Goal: Task Accomplishment & Management: Use online tool/utility

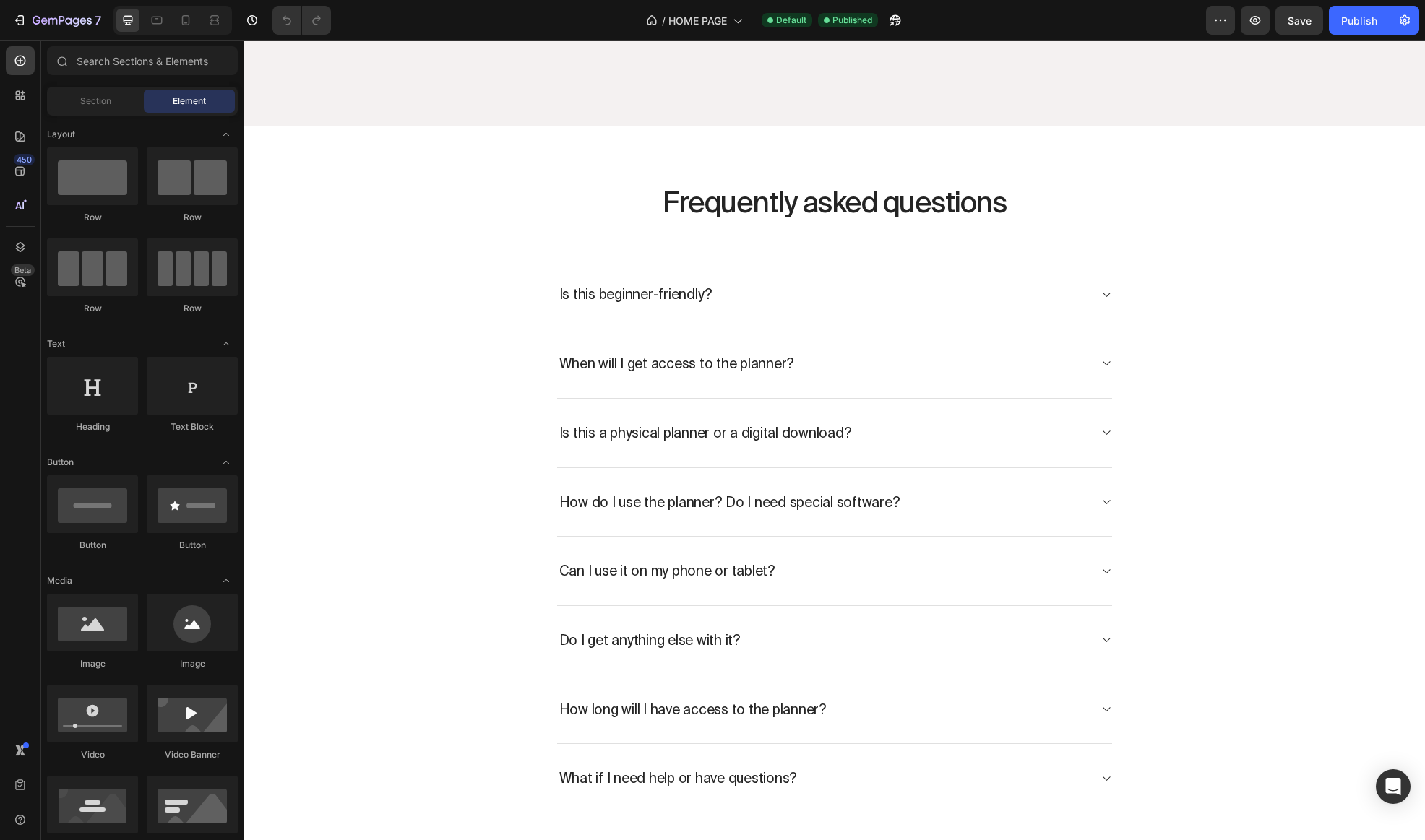
scroll to position [7675, 0]
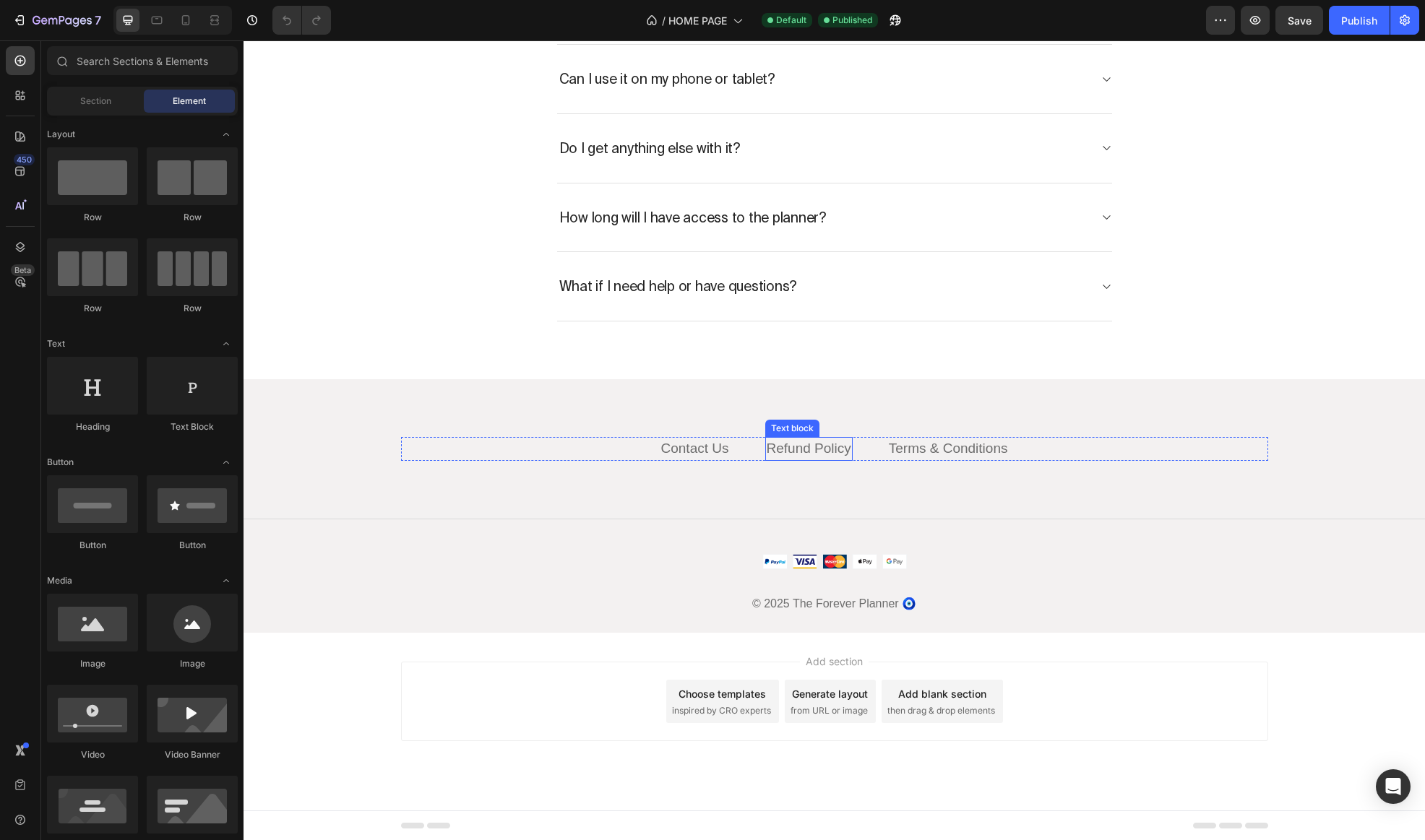
click at [820, 447] on link "Refund Policy" at bounding box center [809, 448] width 85 height 15
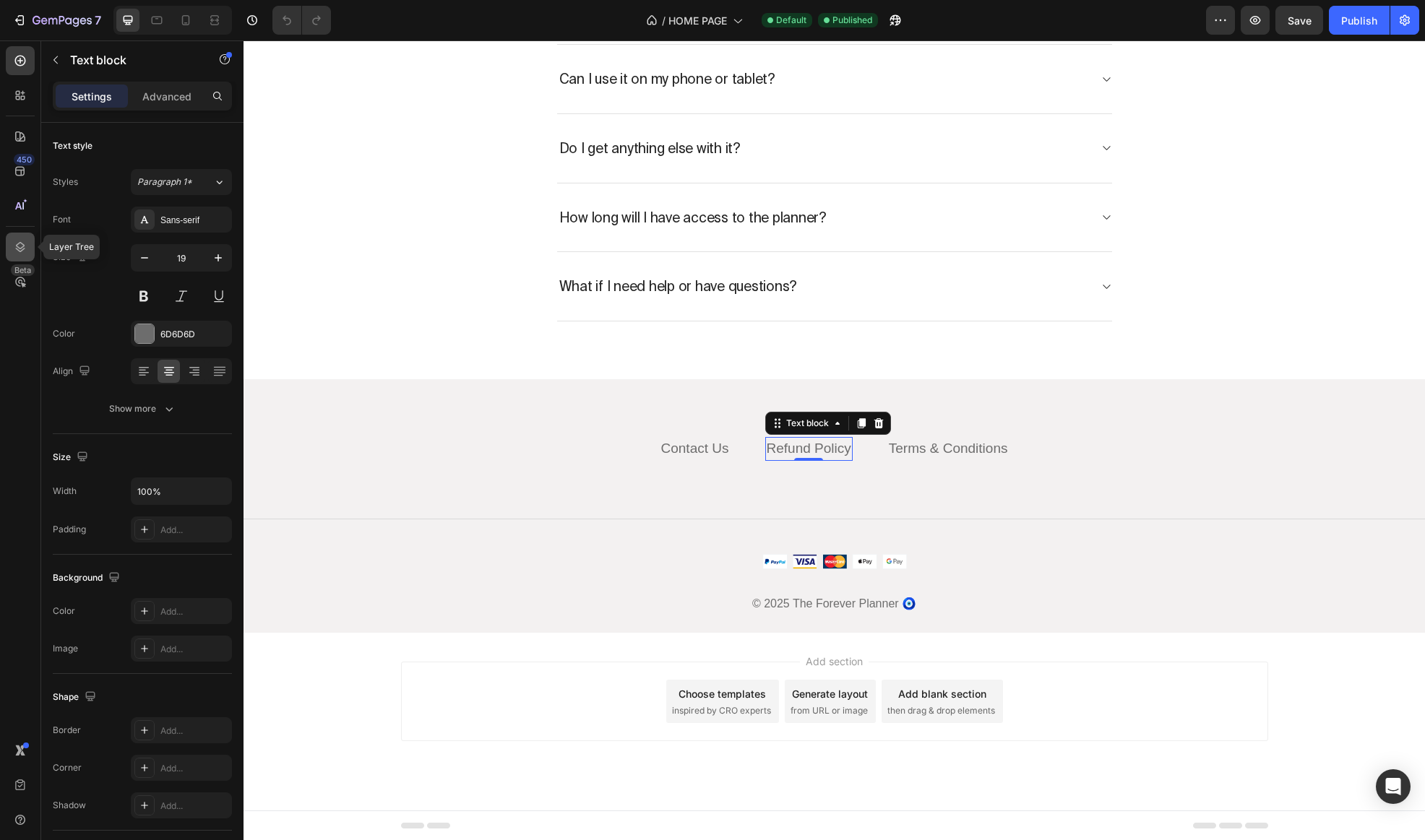
click at [21, 238] on div at bounding box center [20, 247] width 29 height 29
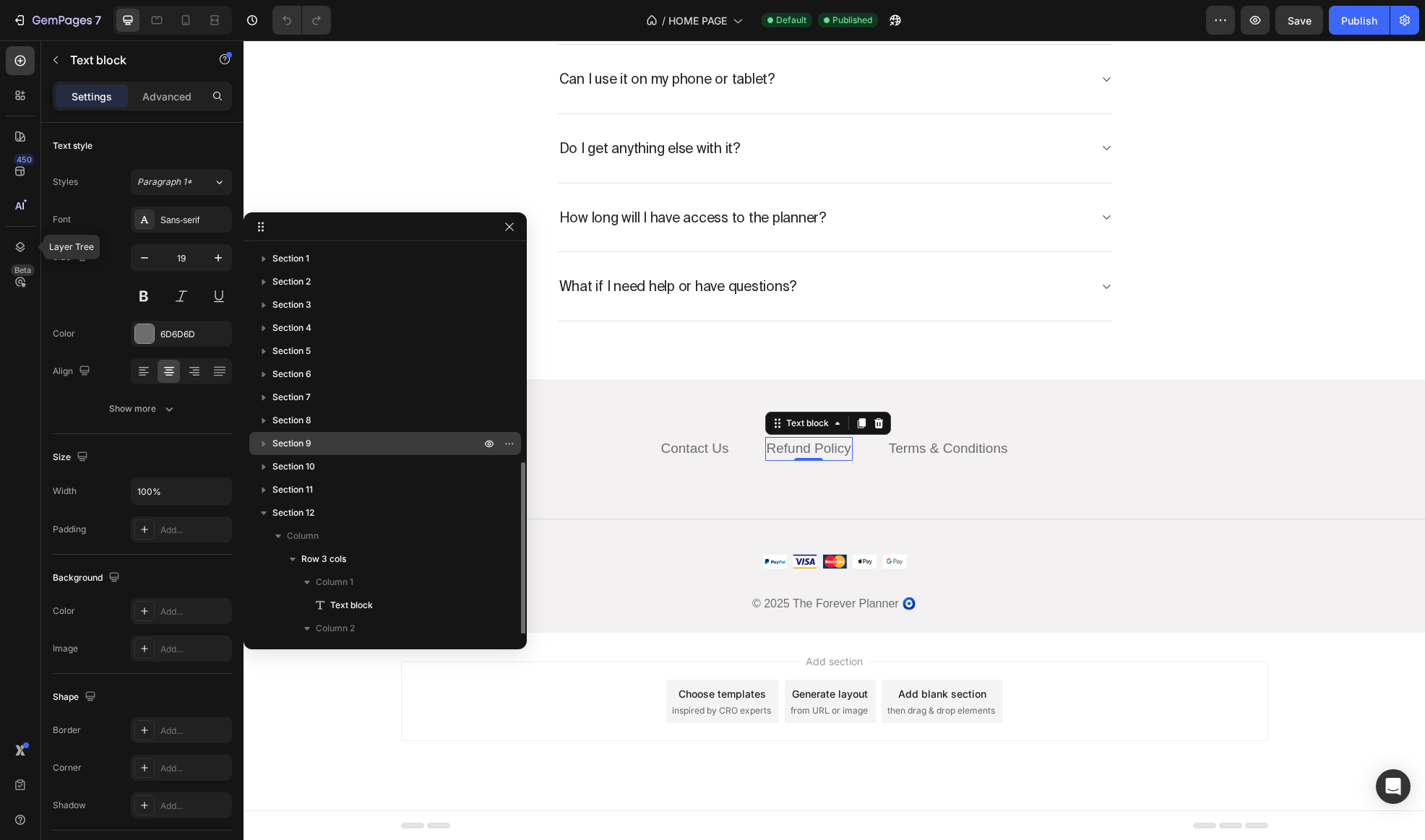
scroll to position [122, 0]
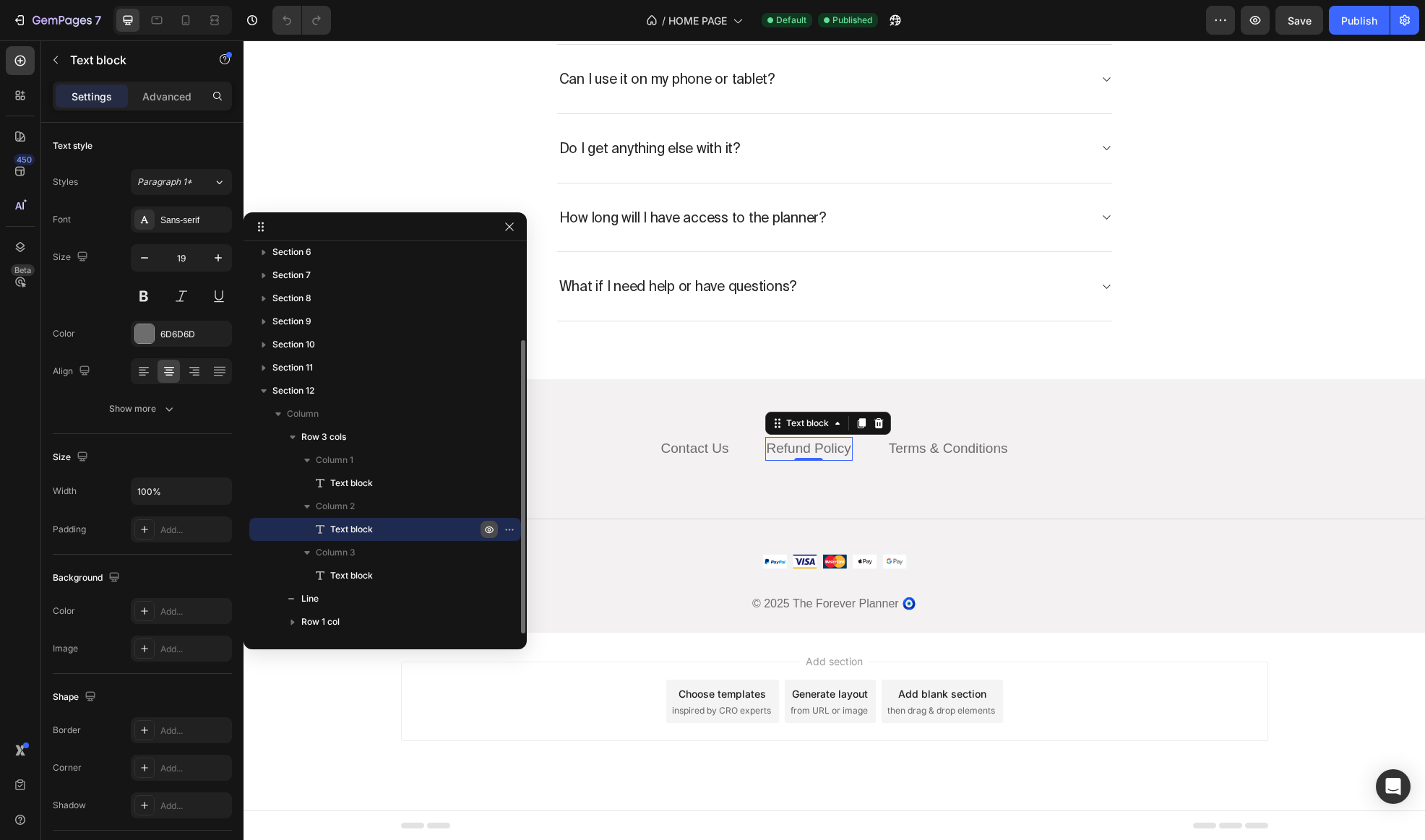
click at [489, 527] on icon "button" at bounding box center [489, 530] width 12 height 12
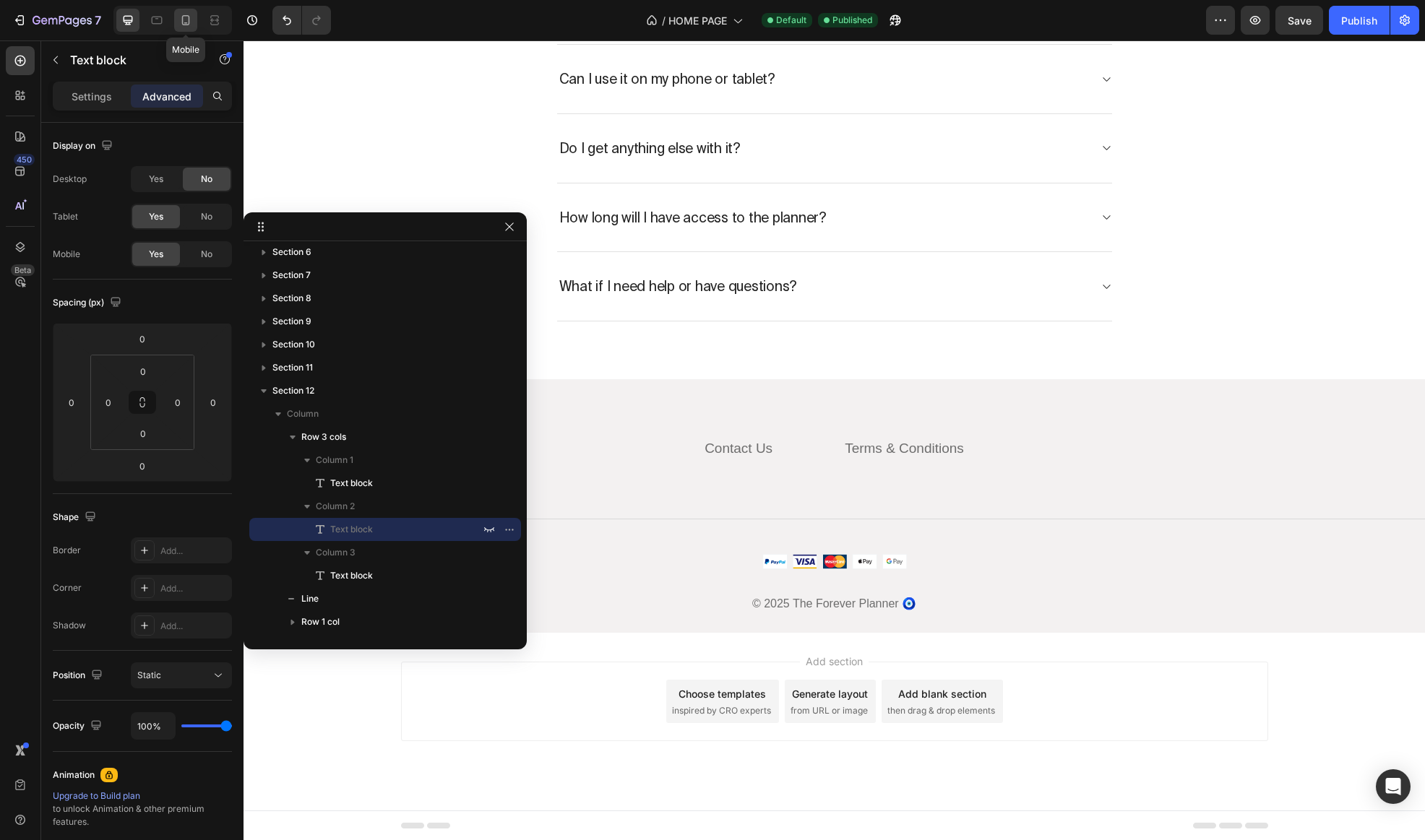
click at [182, 25] on icon at bounding box center [185, 20] width 14 height 14
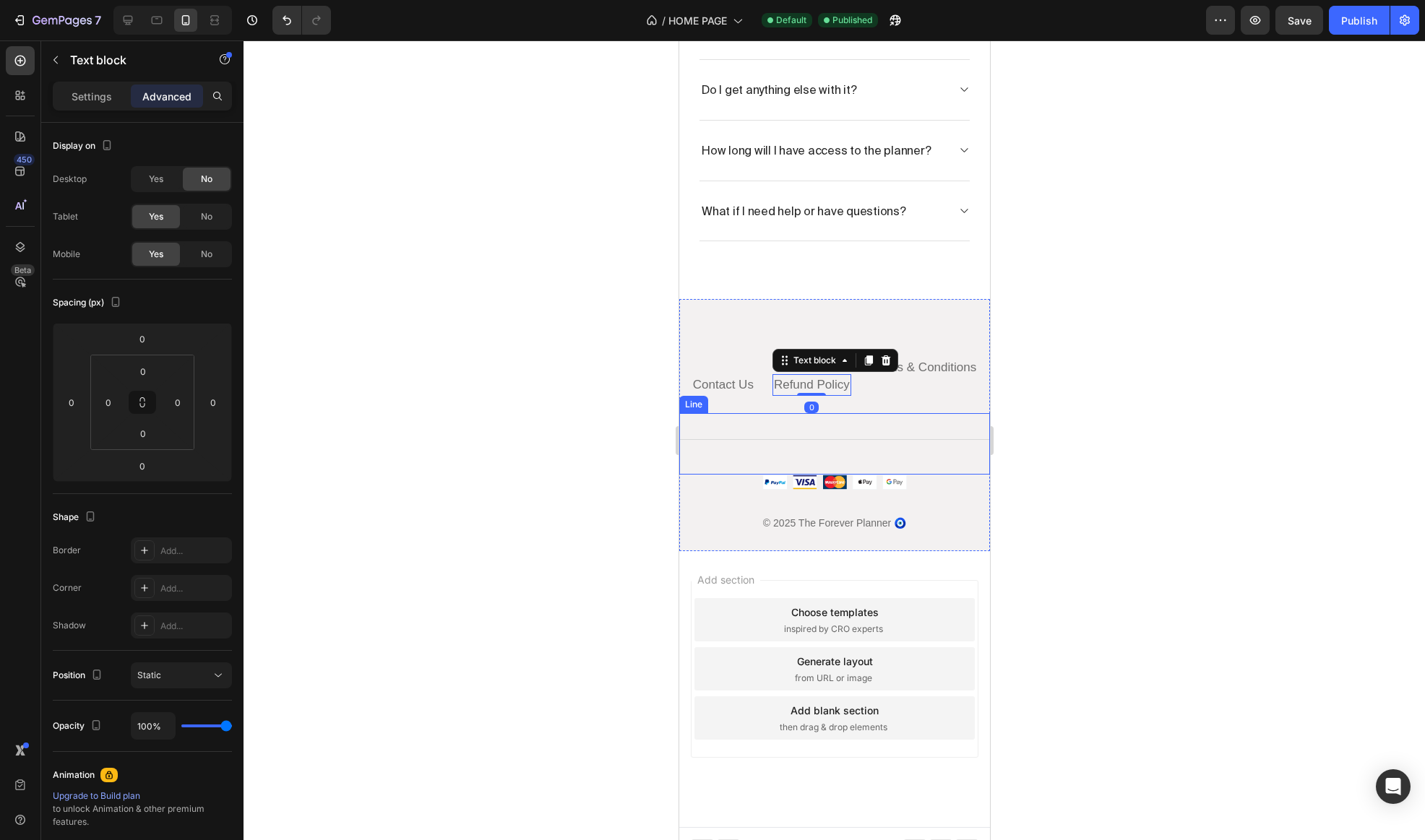
scroll to position [7609, 0]
click at [20, 257] on div at bounding box center [20, 247] width 29 height 29
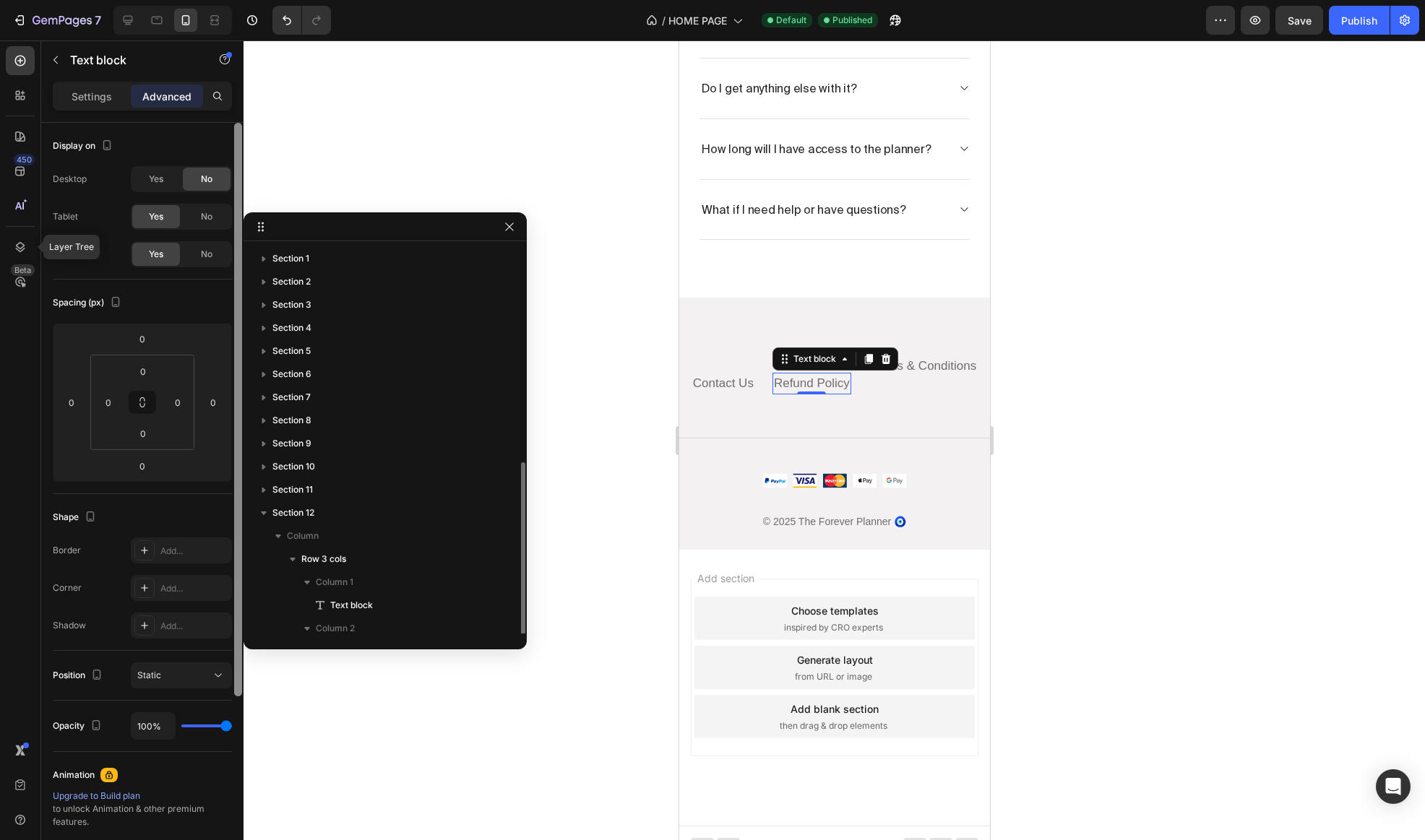
scroll to position [122, 0]
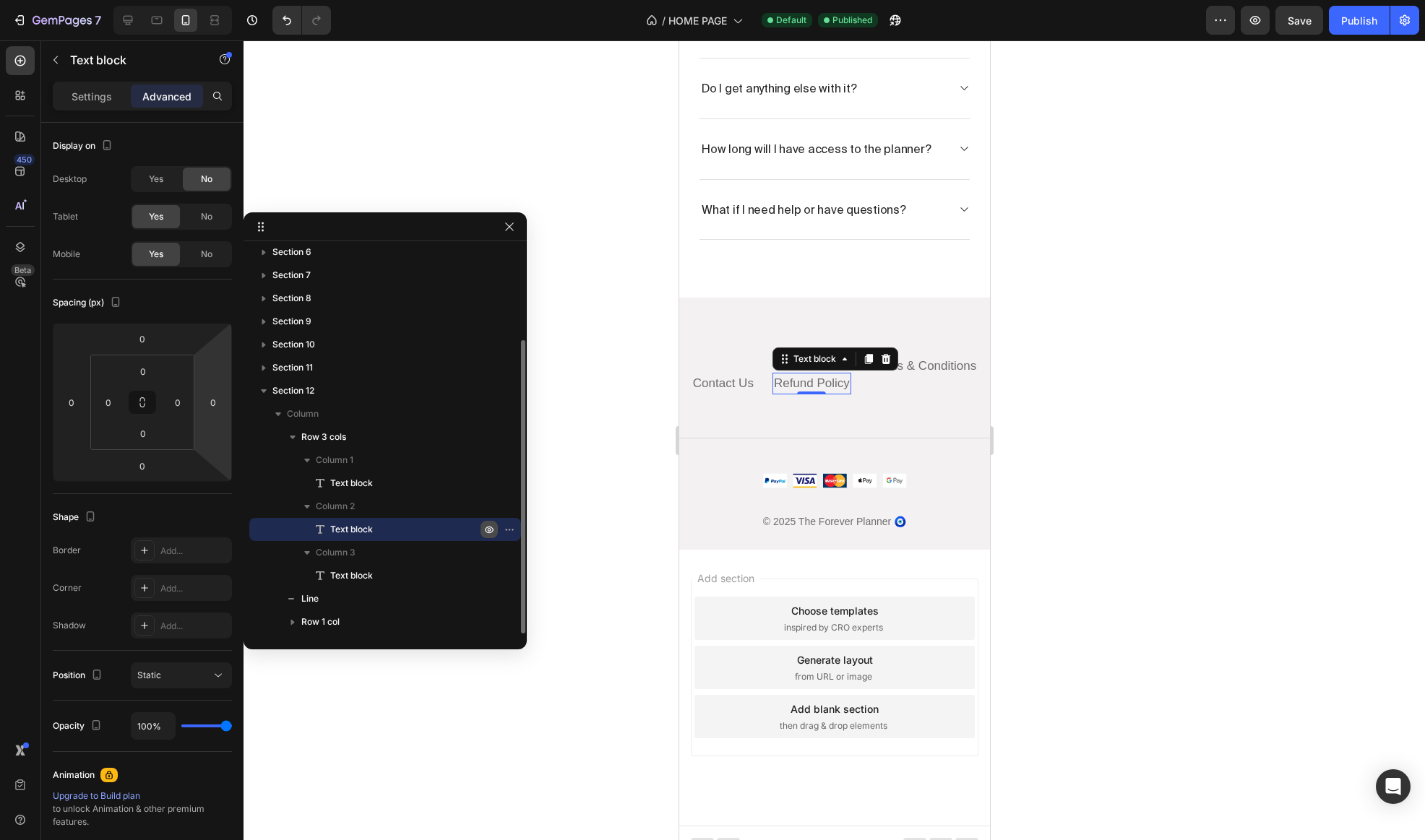
click at [512, 529] on icon "button" at bounding box center [513, 530] width 2 height 2
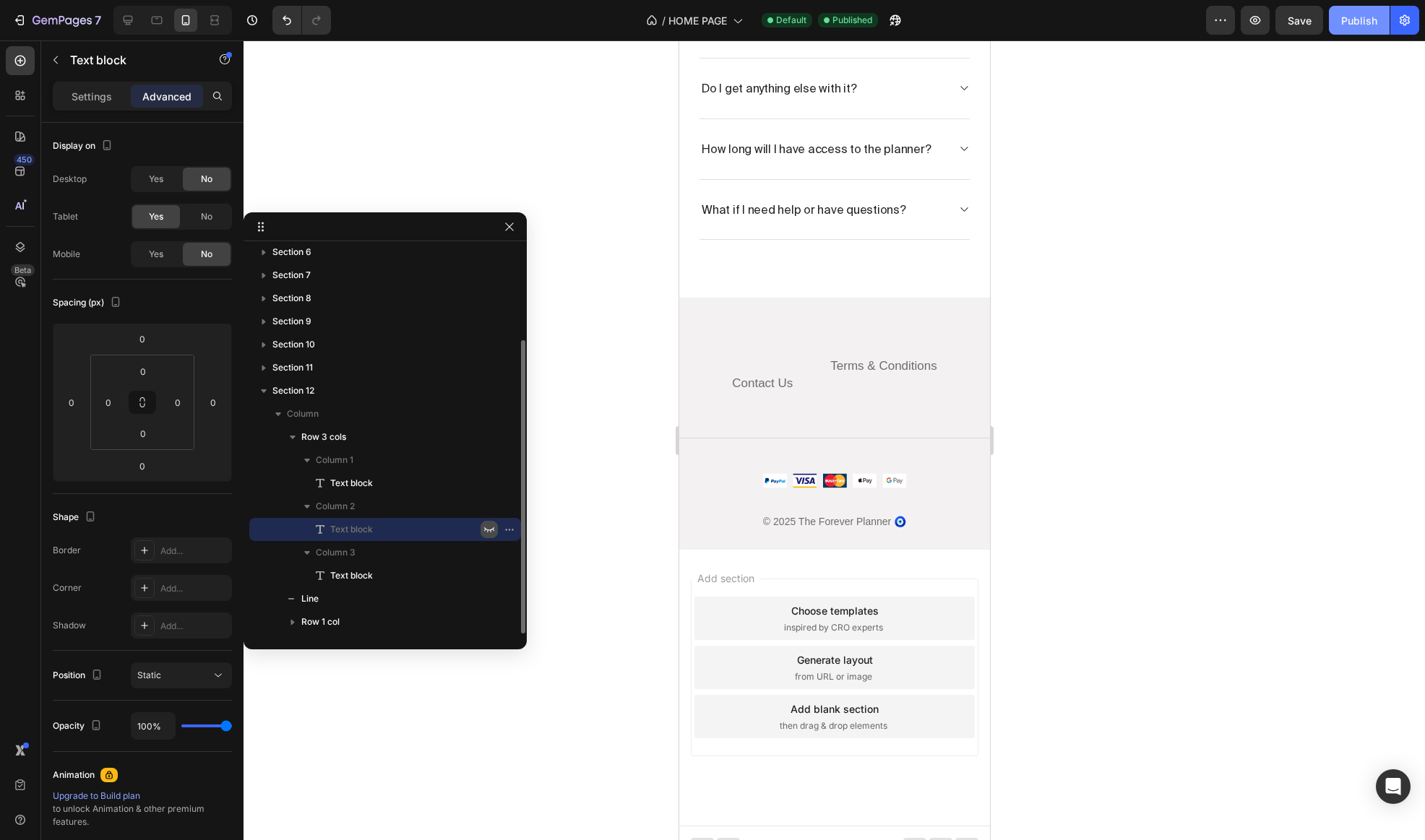
click at [1343, 22] on div "Publish" at bounding box center [1359, 21] width 36 height 15
click at [1166, 240] on div at bounding box center [834, 440] width 1181 height 799
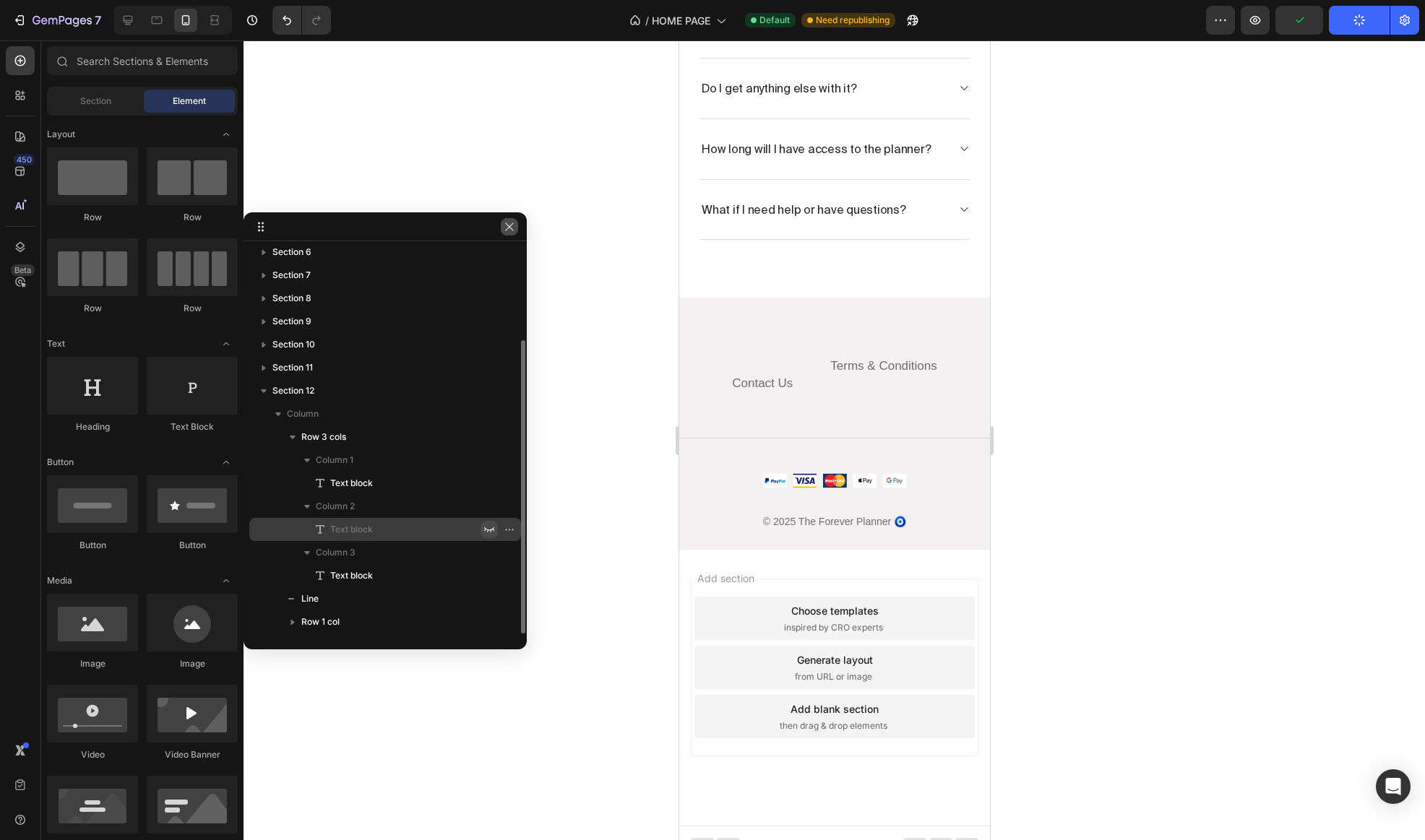
click at [508, 232] on icon "button" at bounding box center [509, 227] width 12 height 12
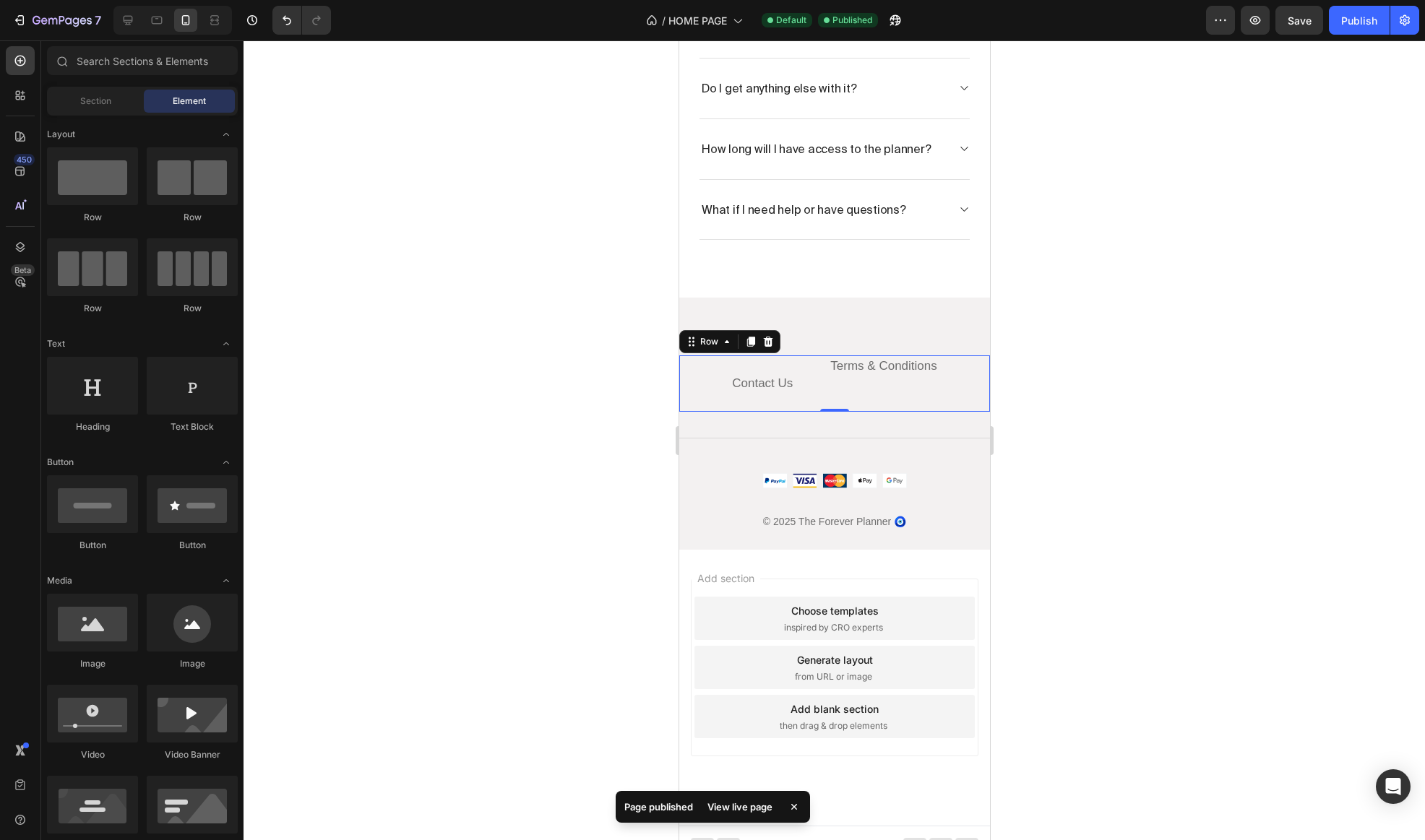
click at [827, 361] on div "Contact Us Text block Refund Policy Text block Terms & Conditions Text block Ro…" at bounding box center [834, 384] width 311 height 56
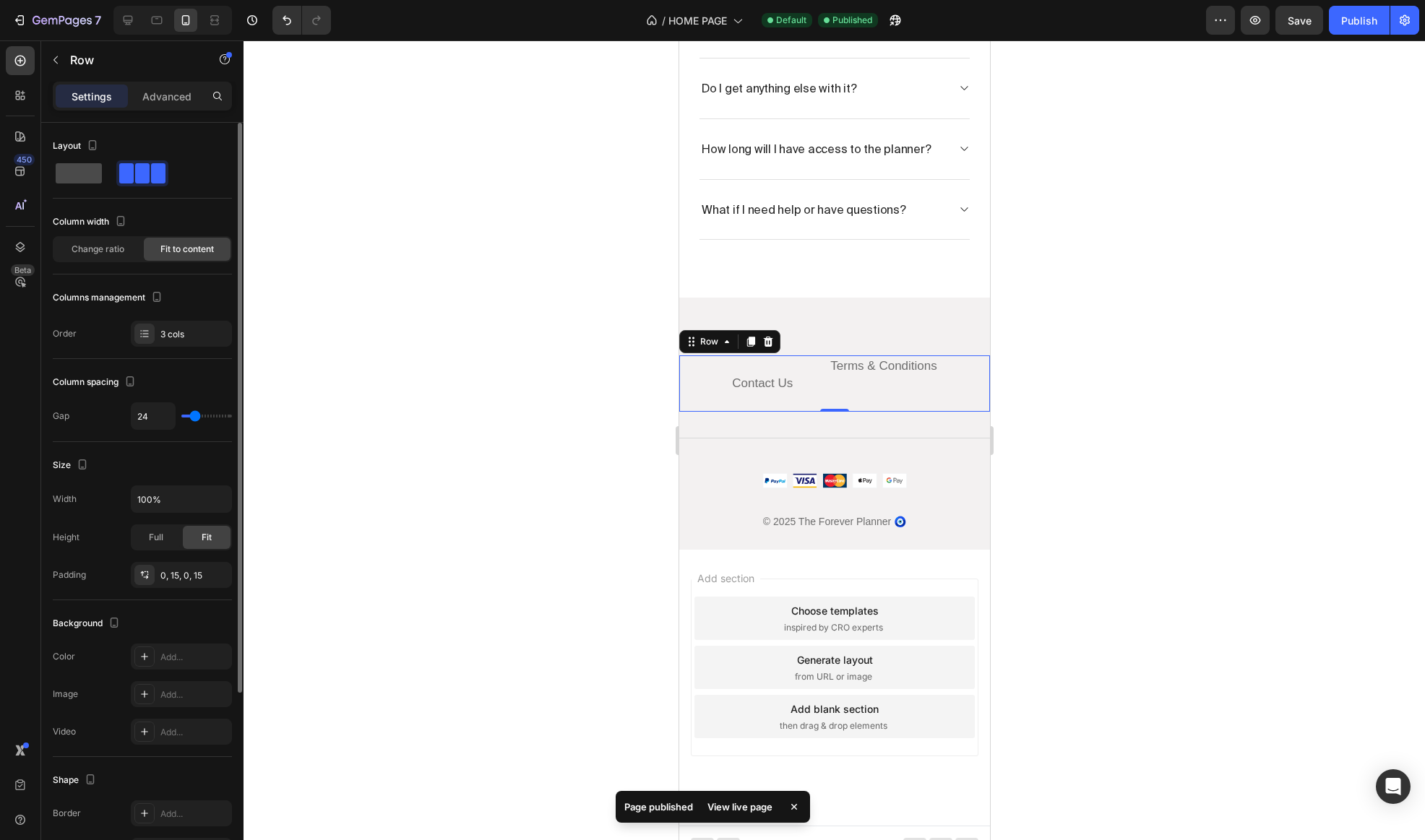
click at [75, 166] on span at bounding box center [79, 173] width 46 height 20
type input "0"
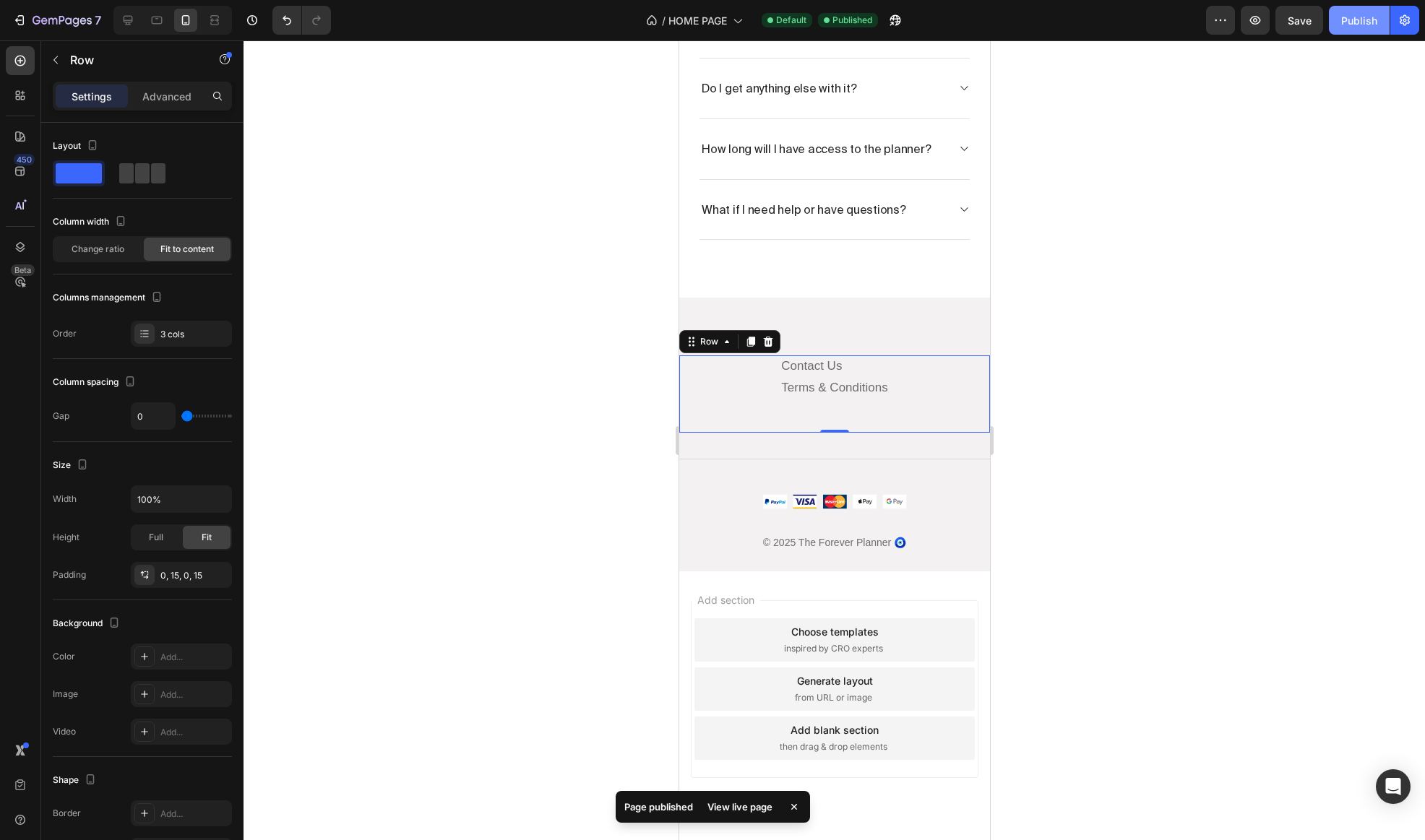
click at [1374, 26] on div "Publish" at bounding box center [1359, 21] width 36 height 15
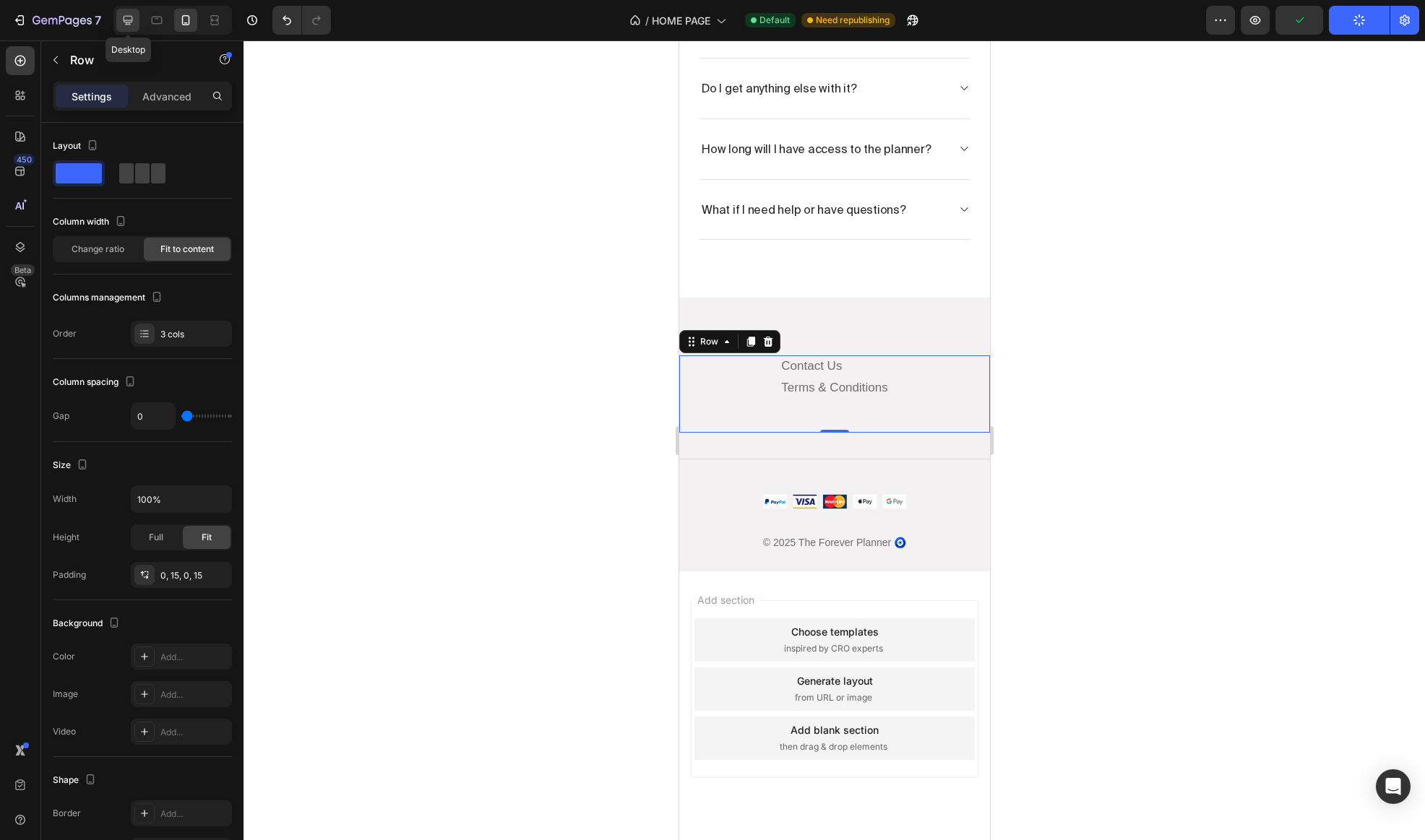
click at [134, 22] on icon at bounding box center [127, 20] width 14 height 14
type input "48"
type input "1200"
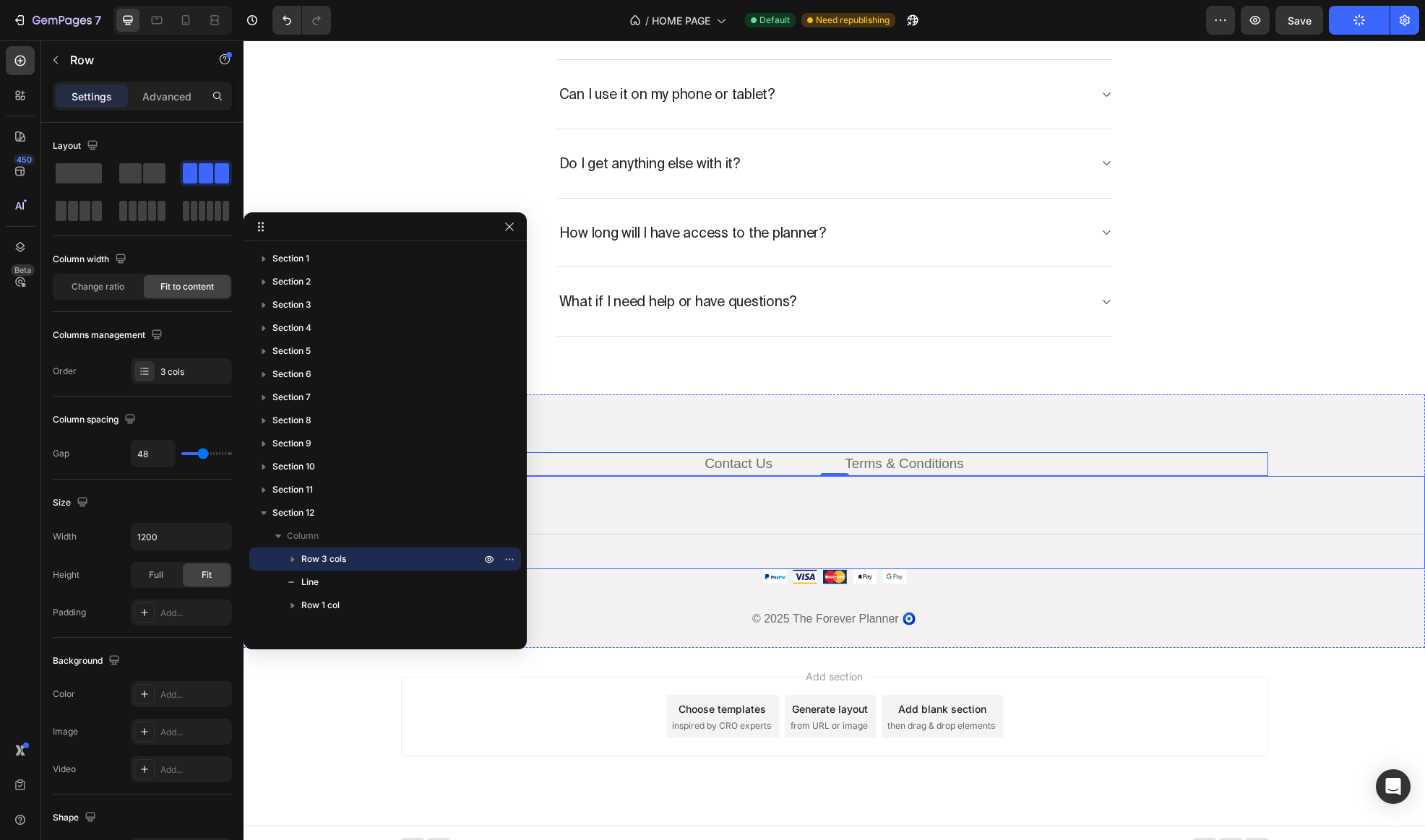
scroll to position [7675, 0]
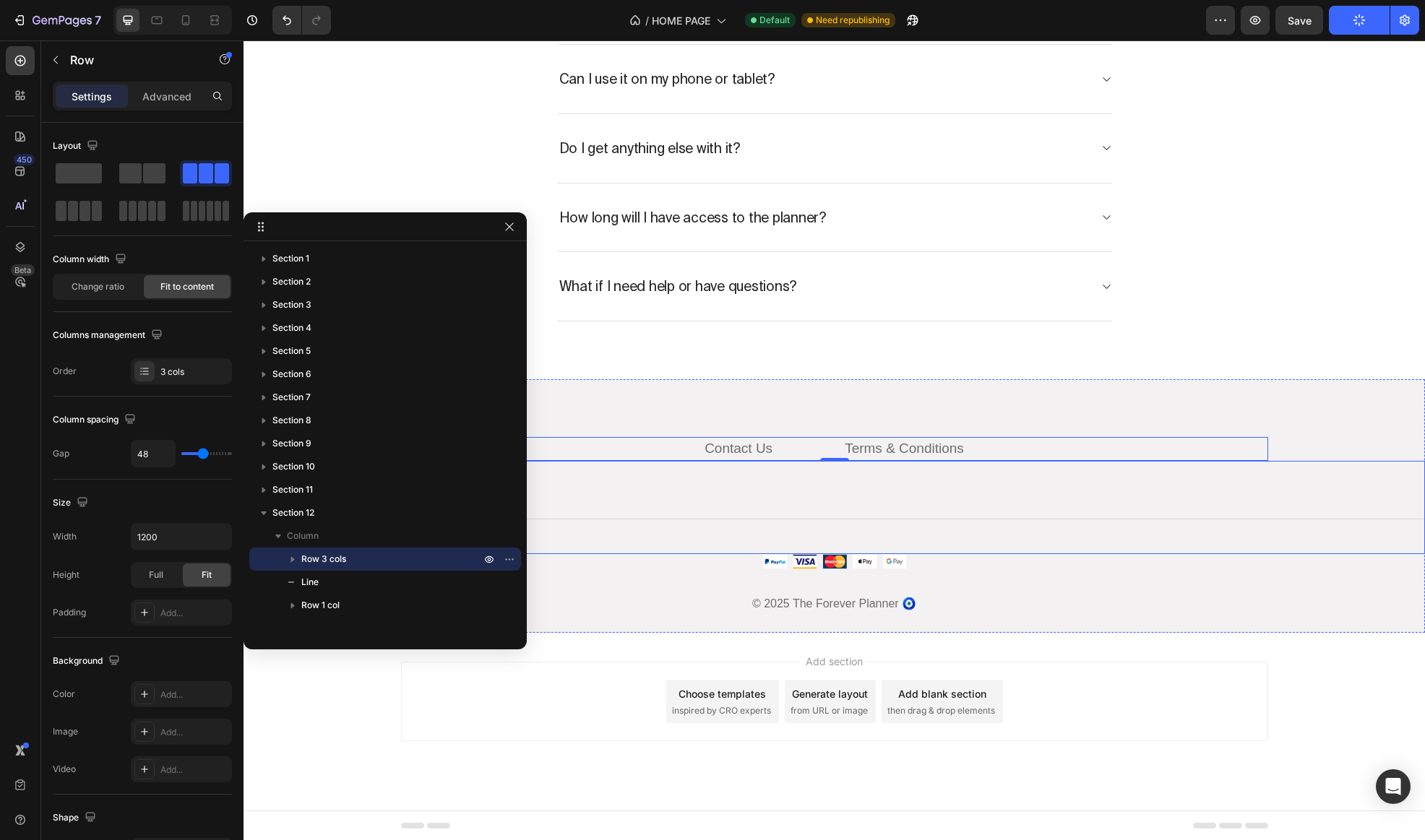
click at [679, 551] on div "Title Line" at bounding box center [834, 507] width 1181 height 93
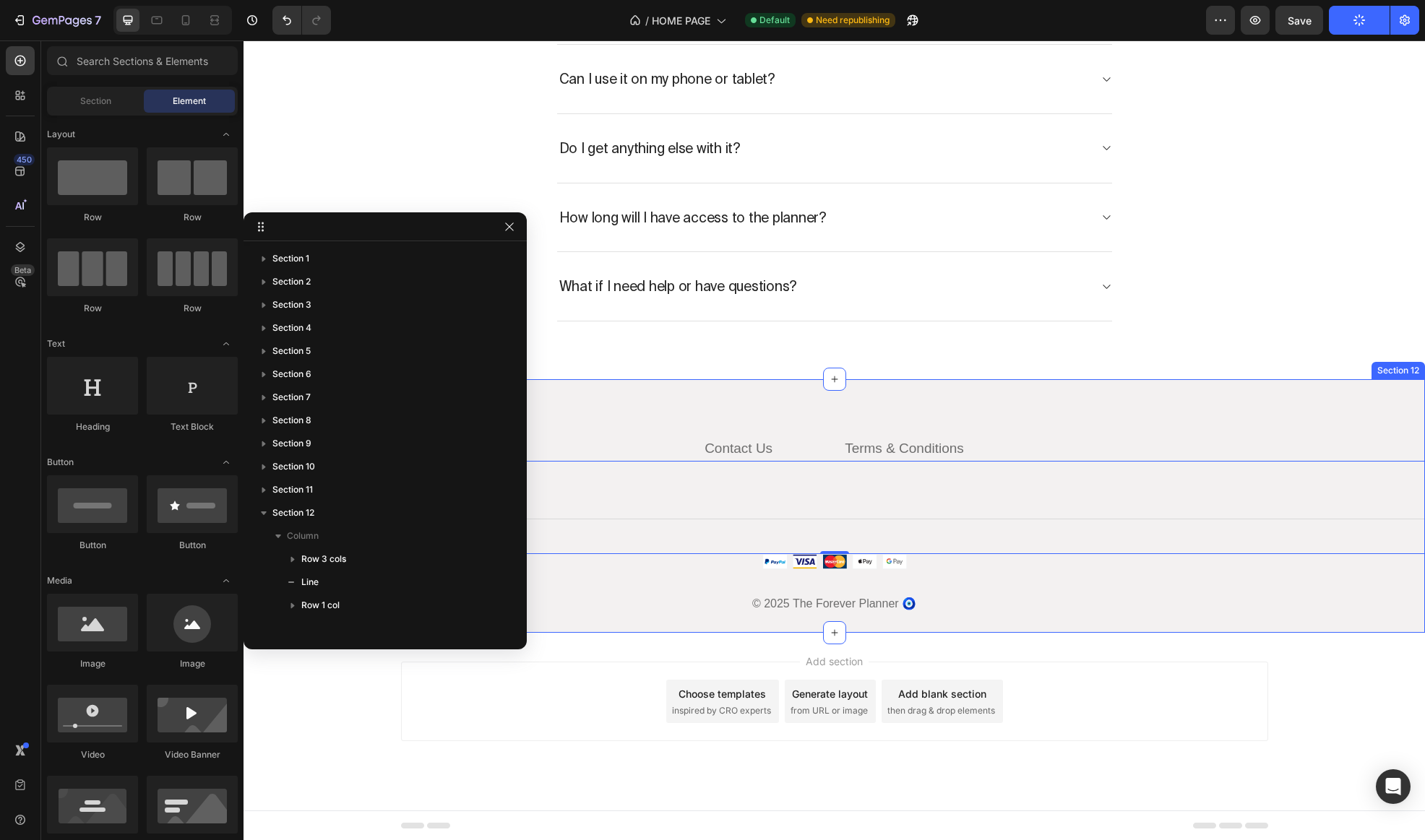
click at [659, 634] on div "Add section Choose templates inspired by CRO experts Generate layout from URL o…" at bounding box center [834, 721] width 1181 height 177
